Goal: Check status: Check status

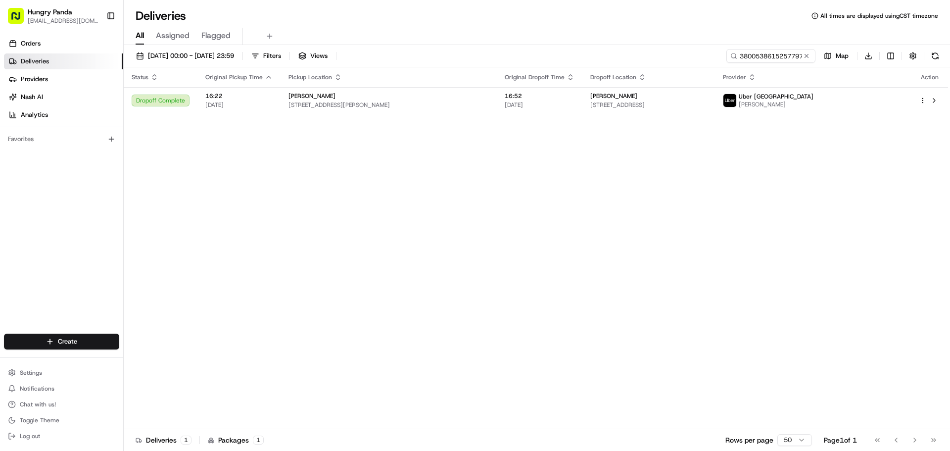
drag, startPoint x: 292, startPoint y: 211, endPoint x: 594, endPoint y: 129, distance: 313.5
click at [761, 61] on input "3800538615257797771386" at bounding box center [755, 56] width 119 height 14
paste input "8799417965757755581742"
type input "8799417965757755581742"
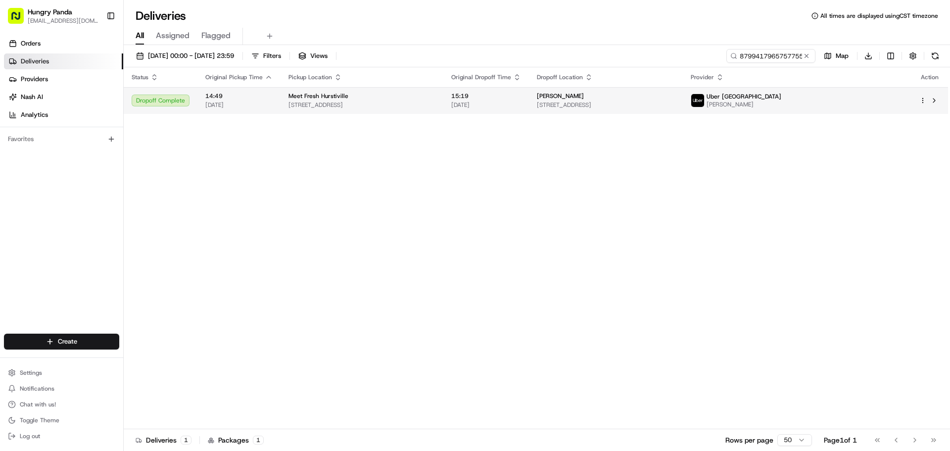
click at [682, 88] on td "徐 [STREET_ADDRESS]" at bounding box center [606, 100] width 154 height 27
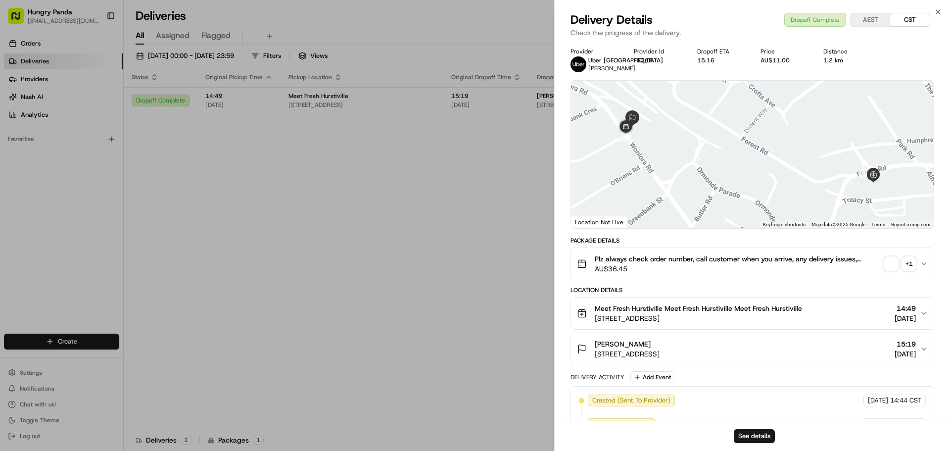
click at [890, 264] on span "button" at bounding box center [891, 264] width 14 height 14
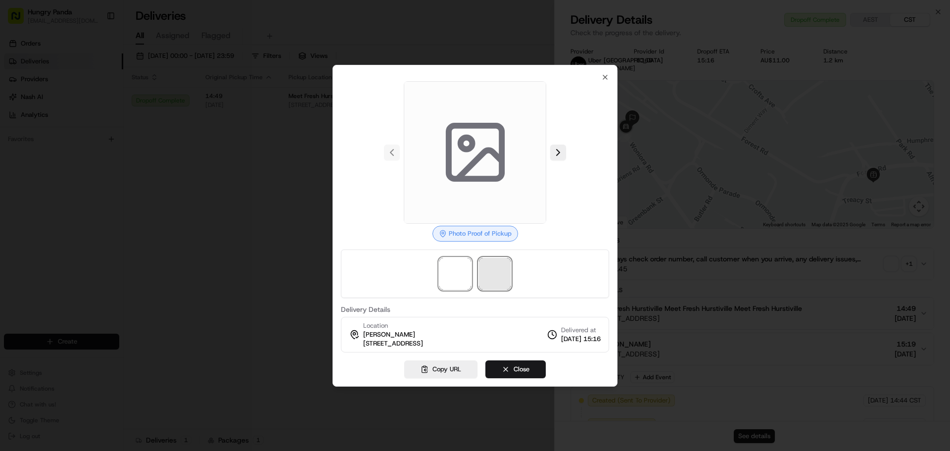
click at [505, 271] on span at bounding box center [495, 274] width 32 height 32
